Goal: Task Accomplishment & Management: Manage account settings

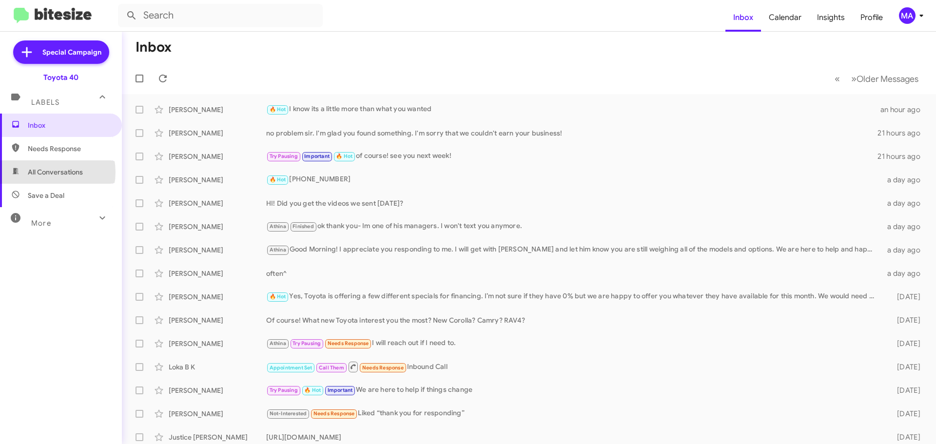
click at [48, 172] on span "All Conversations" at bounding box center [55, 172] width 55 height 10
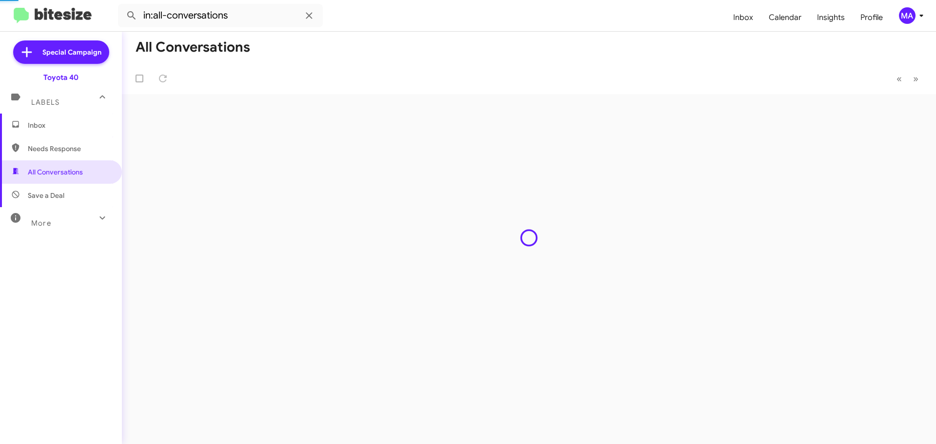
click at [48, 154] on span "Needs Response" at bounding box center [61, 148] width 122 height 23
type input "in:needs-response"
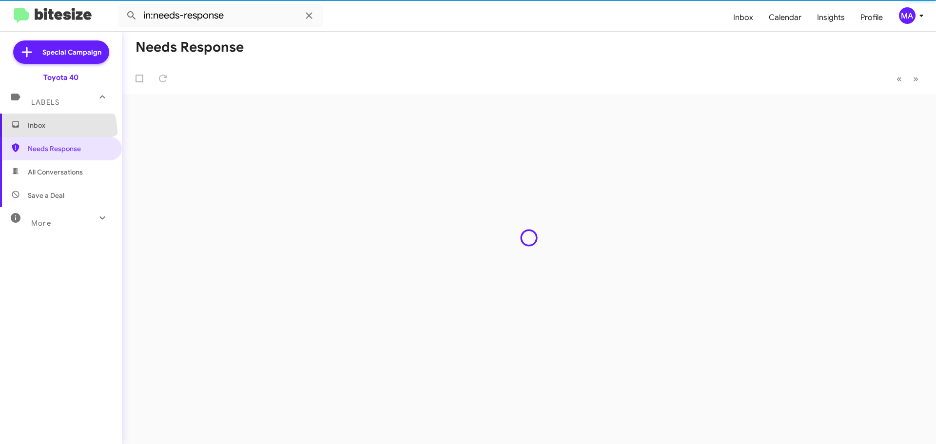
click at [48, 134] on span "Inbox" at bounding box center [61, 125] width 122 height 23
